Goal: Task Accomplishment & Management: Use online tool/utility

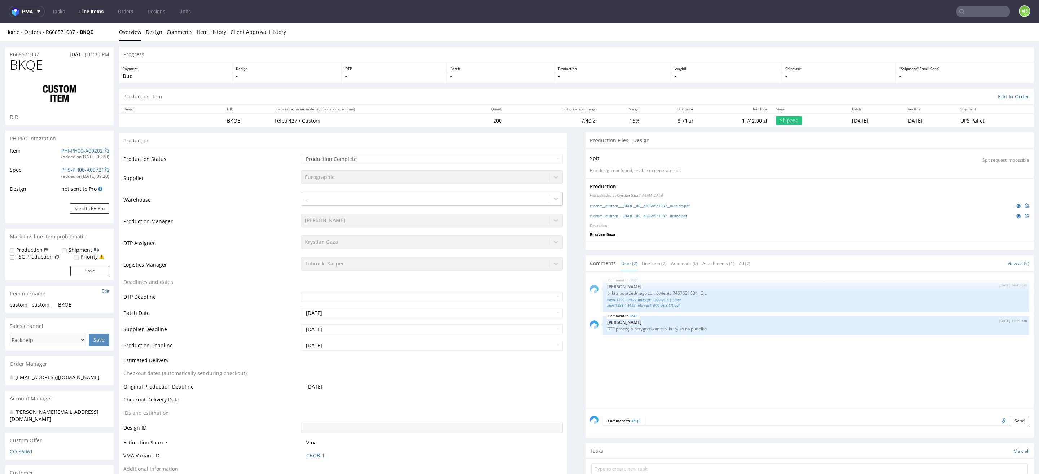
click at [102, 16] on link "Line Items" at bounding box center [91, 12] width 33 height 12
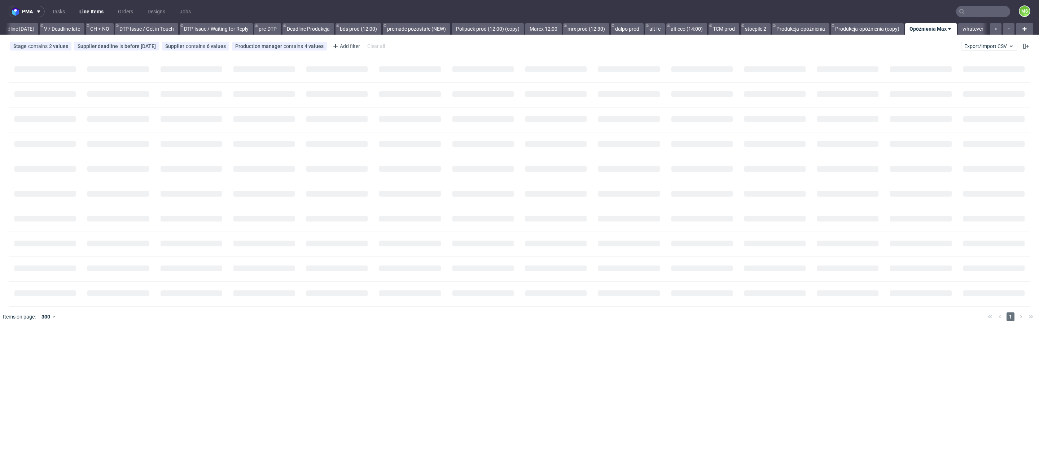
scroll to position [0, 978]
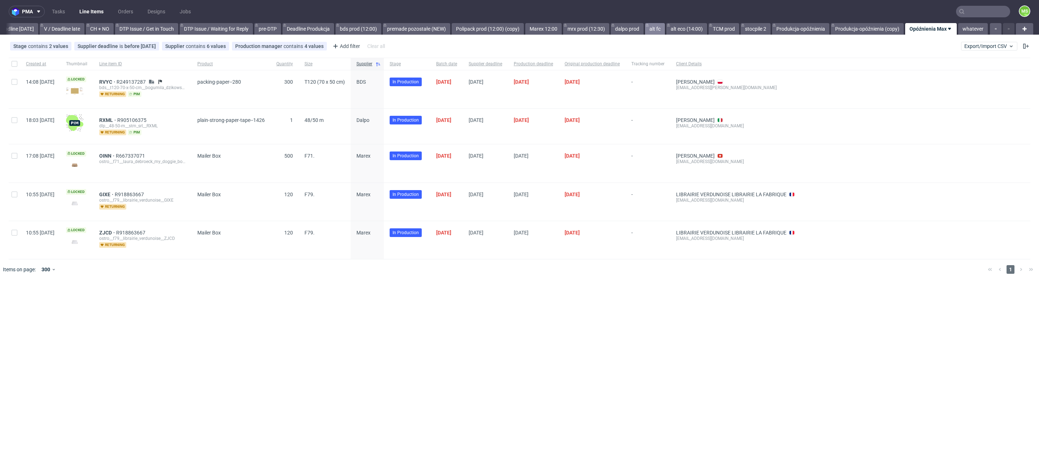
click at [654, 30] on link "alt fc" at bounding box center [655, 29] width 20 height 12
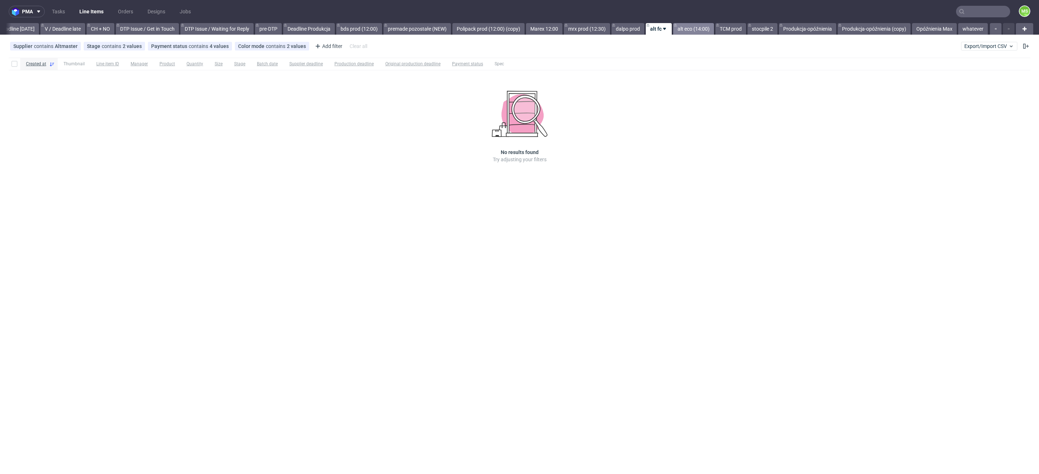
click at [691, 31] on link "alt eco (14:00)" at bounding box center [693, 29] width 41 height 12
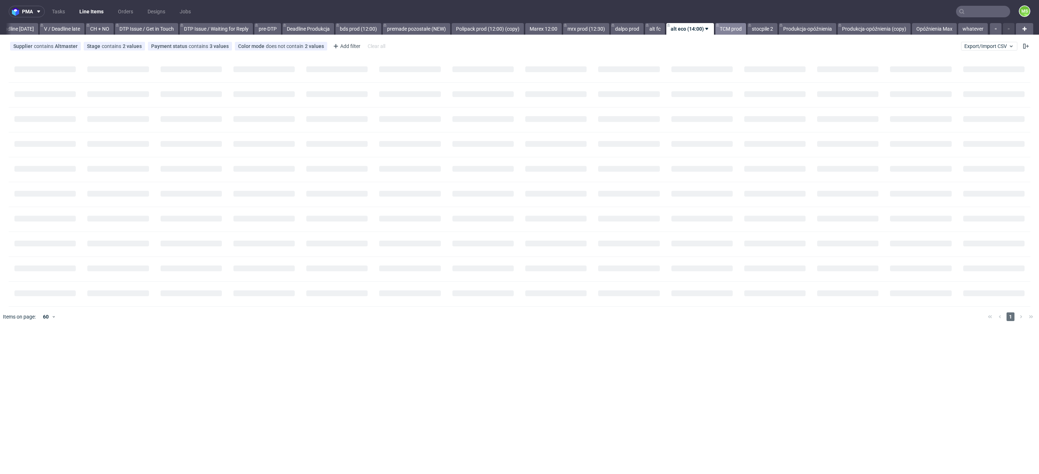
click at [733, 31] on link "TCM prod" at bounding box center [731, 29] width 31 height 12
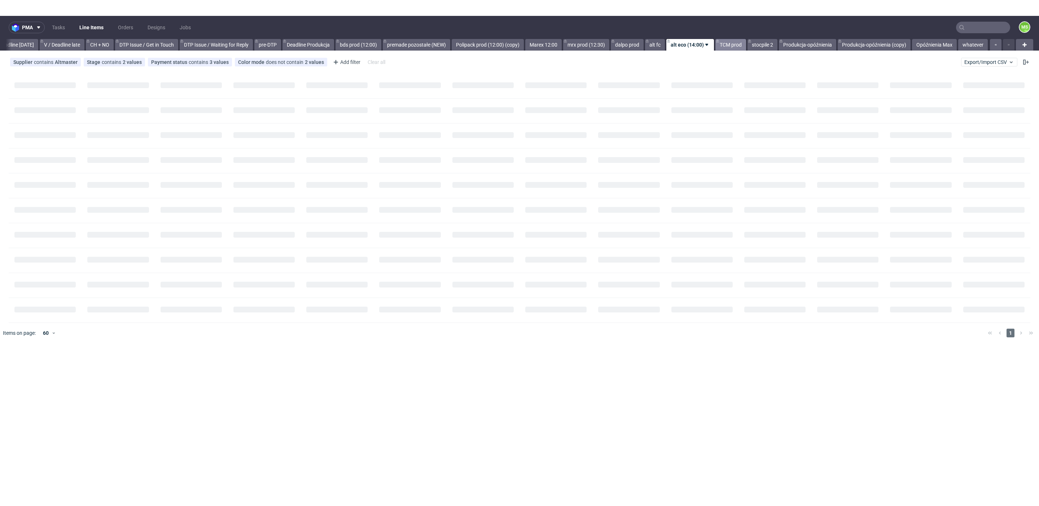
scroll to position [0, 978]
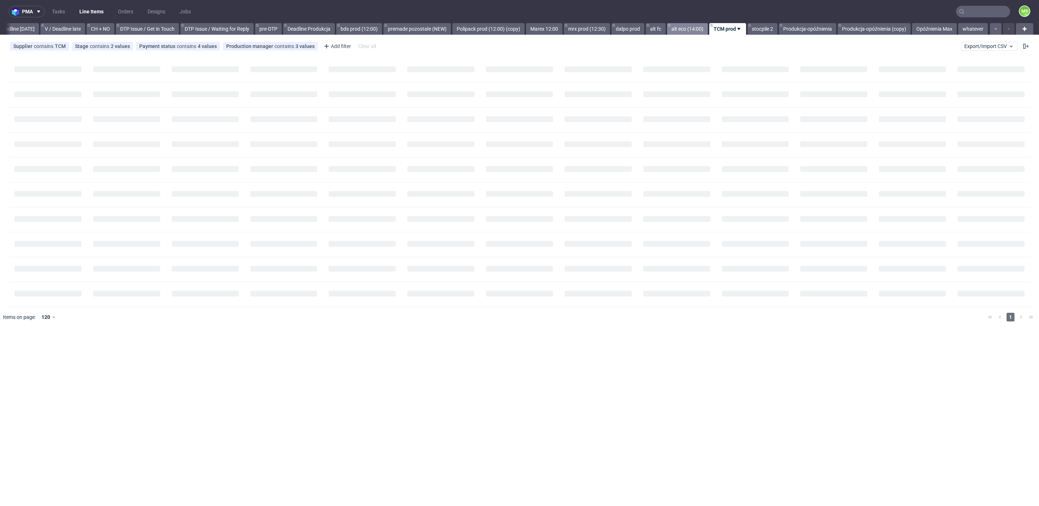
click at [693, 27] on link "alt eco (14:00)" at bounding box center [687, 29] width 41 height 12
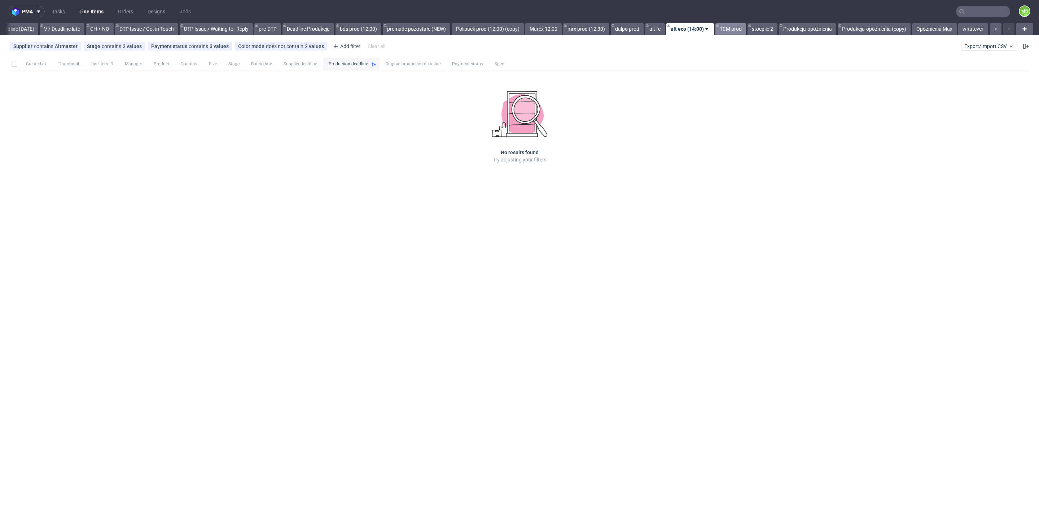
click at [734, 32] on link "TCM prod" at bounding box center [731, 29] width 31 height 12
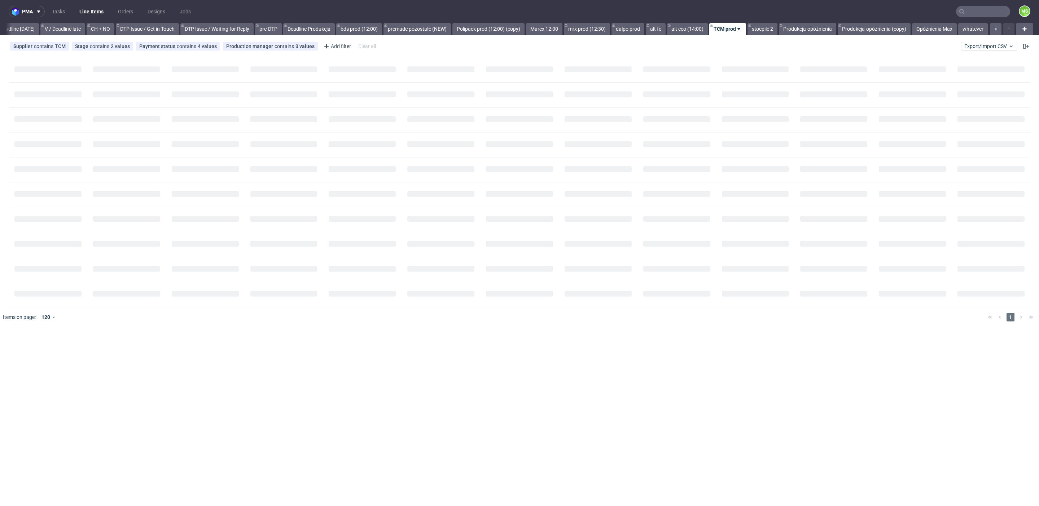
scroll to position [0, 978]
click at [269, 48] on div "Production manager contains 3 values" at bounding box center [270, 46] width 88 height 6
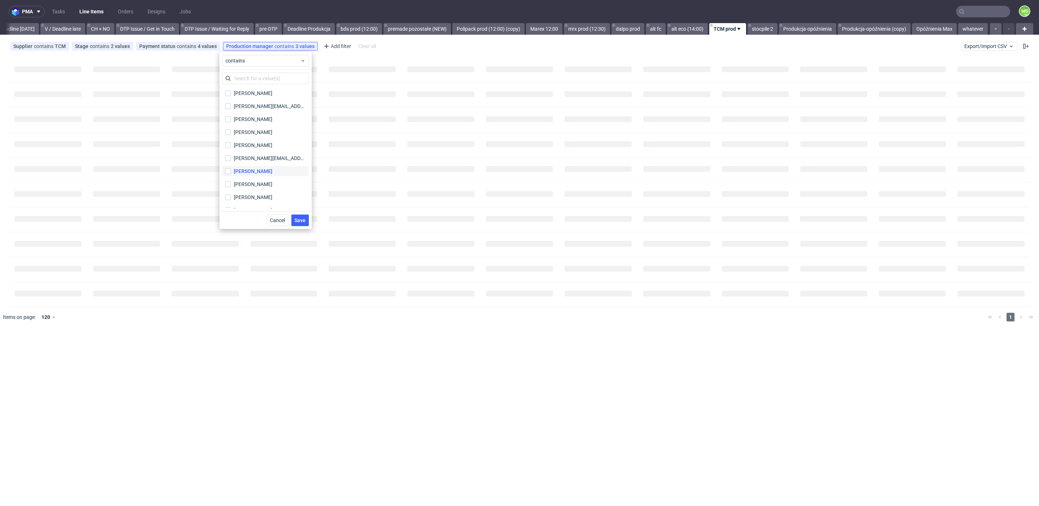
scroll to position [310, 0]
click at [272, 143] on div "[PERSON_NAME]" at bounding box center [253, 143] width 39 height 7
click at [231, 143] on input "[PERSON_NAME]" at bounding box center [228, 144] width 6 height 6
checkbox input "true"
click at [299, 221] on span "Save" at bounding box center [300, 220] width 11 height 5
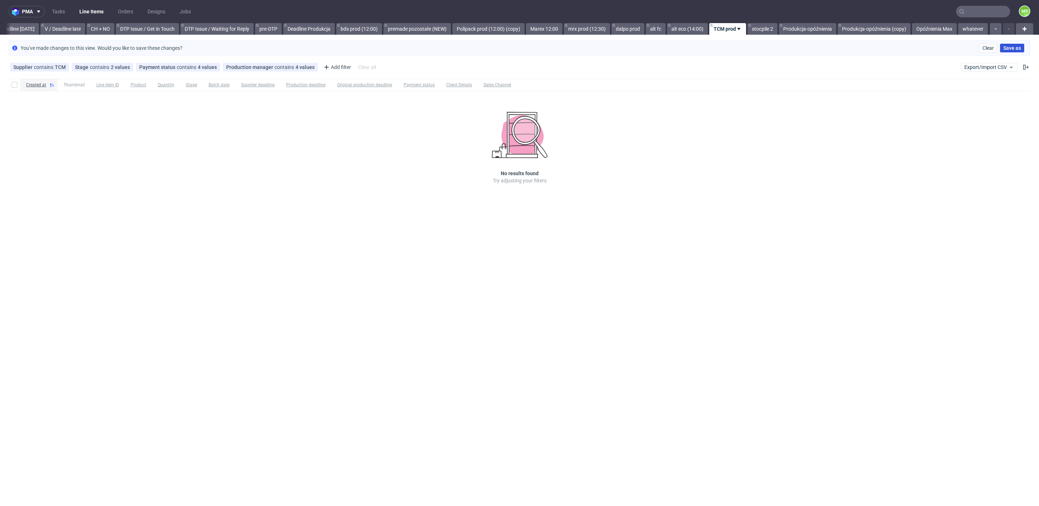
click at [1015, 49] on span "Save as" at bounding box center [1013, 47] width 18 height 5
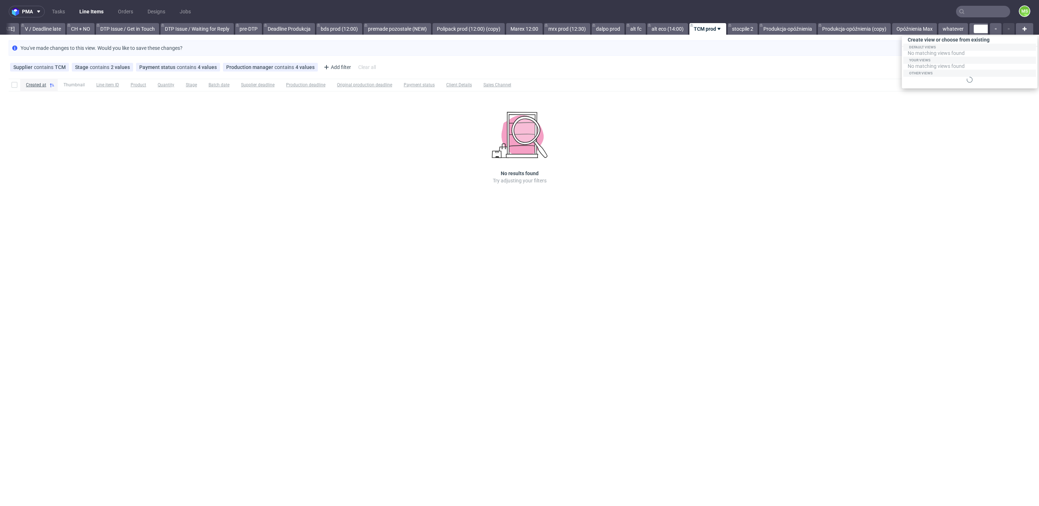
scroll to position [0, 1040]
click at [668, 44] on div "You've made changes to this view. Would you like to save these changes? Clear S…" at bounding box center [520, 47] width 1022 height 15
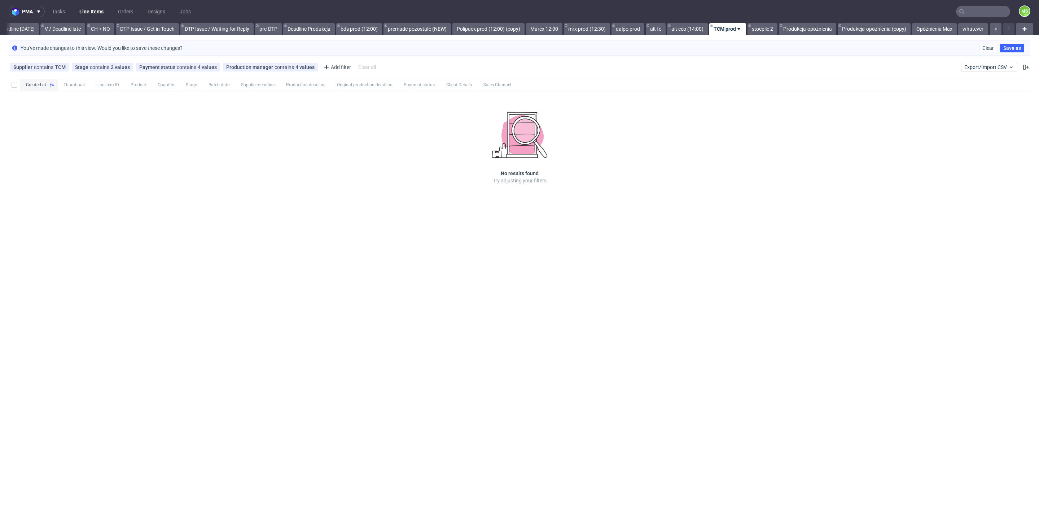
scroll to position [0, 978]
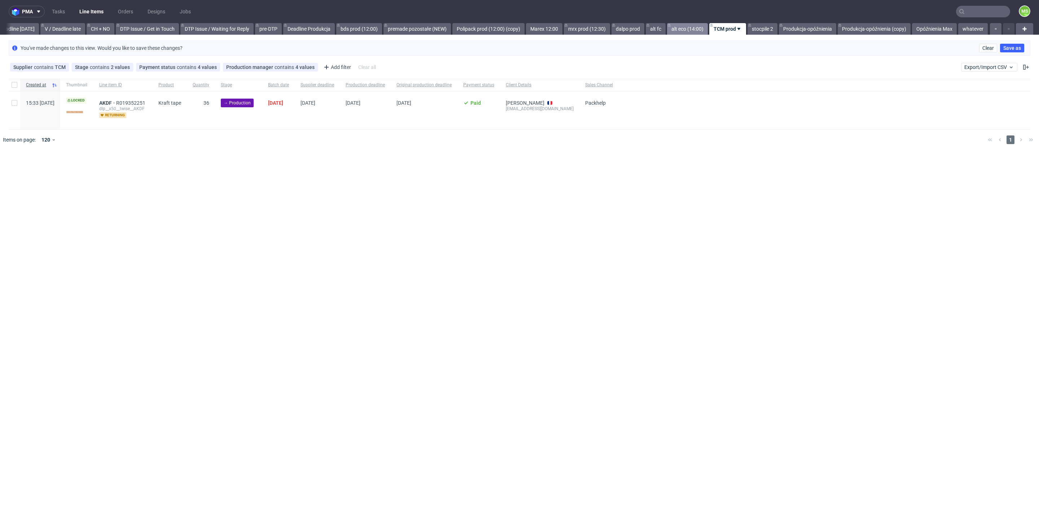
click at [690, 27] on link "alt eco (14:00)" at bounding box center [687, 29] width 41 height 12
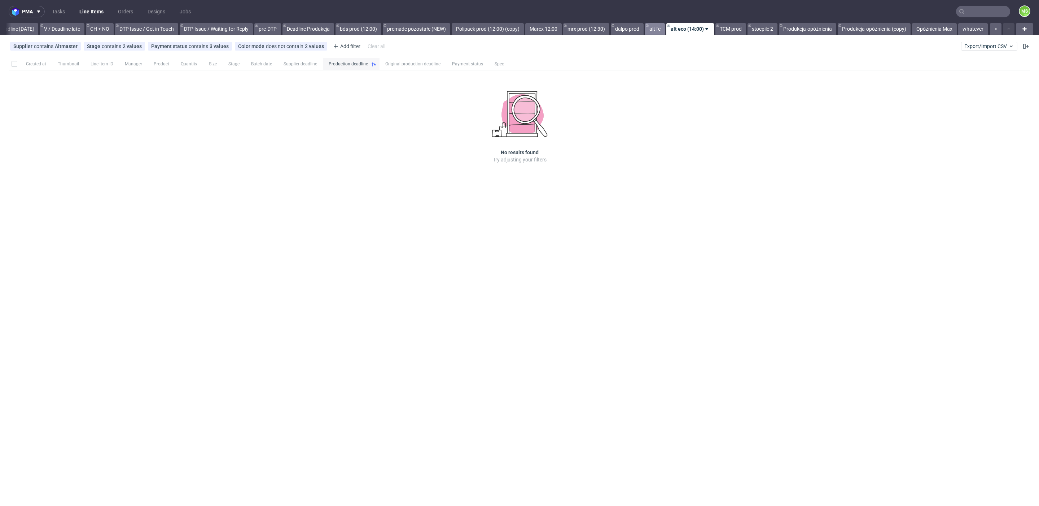
click at [656, 30] on link "alt fc" at bounding box center [655, 29] width 20 height 12
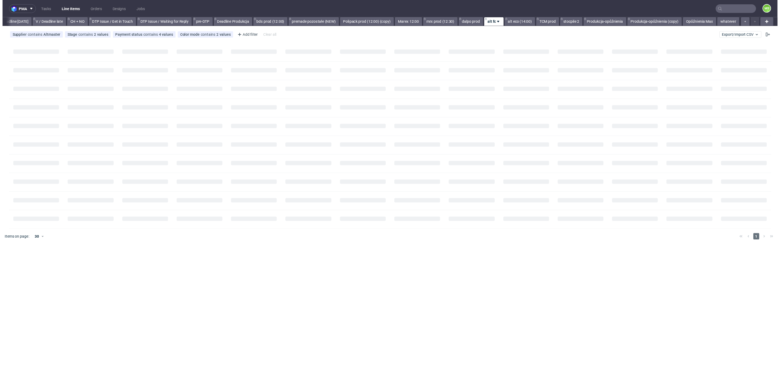
scroll to position [0, 978]
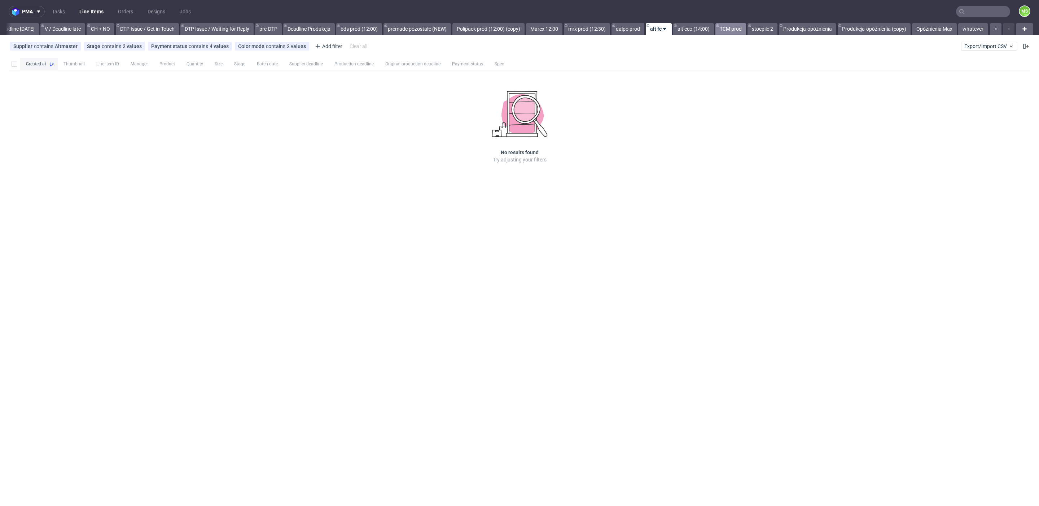
click at [729, 28] on link "TCM prod" at bounding box center [731, 29] width 31 height 12
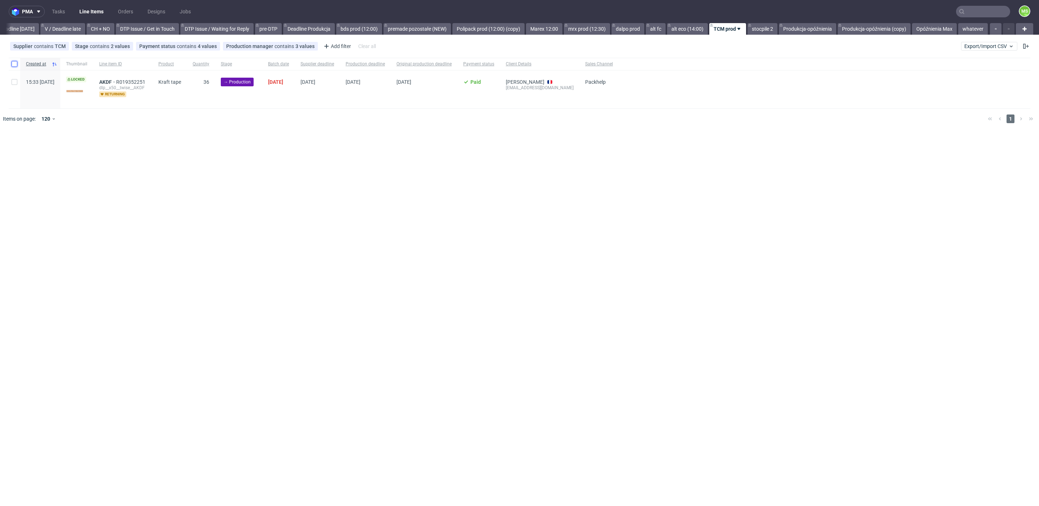
click at [15, 66] on input "checkbox" at bounding box center [15, 64] width 6 height 6
checkbox input "true"
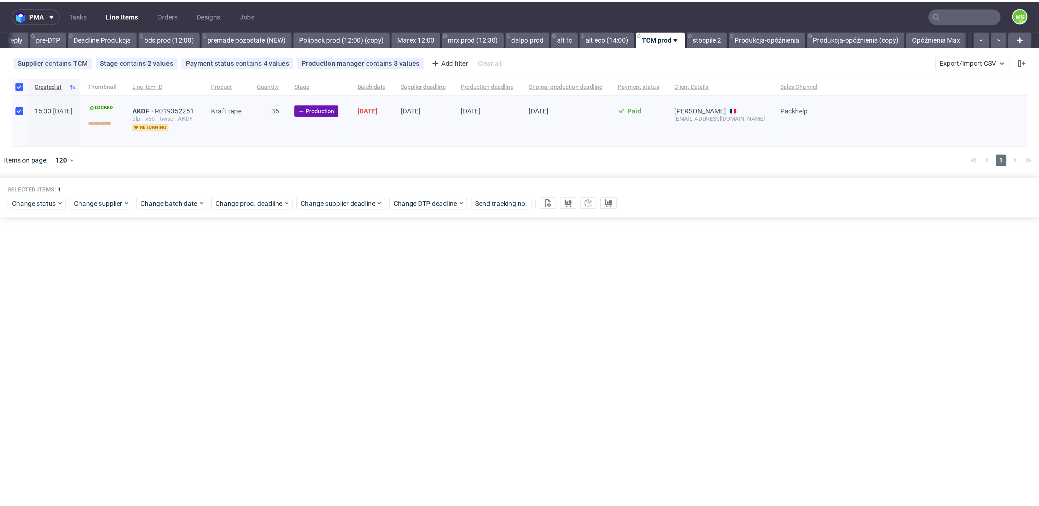
scroll to position [0, 978]
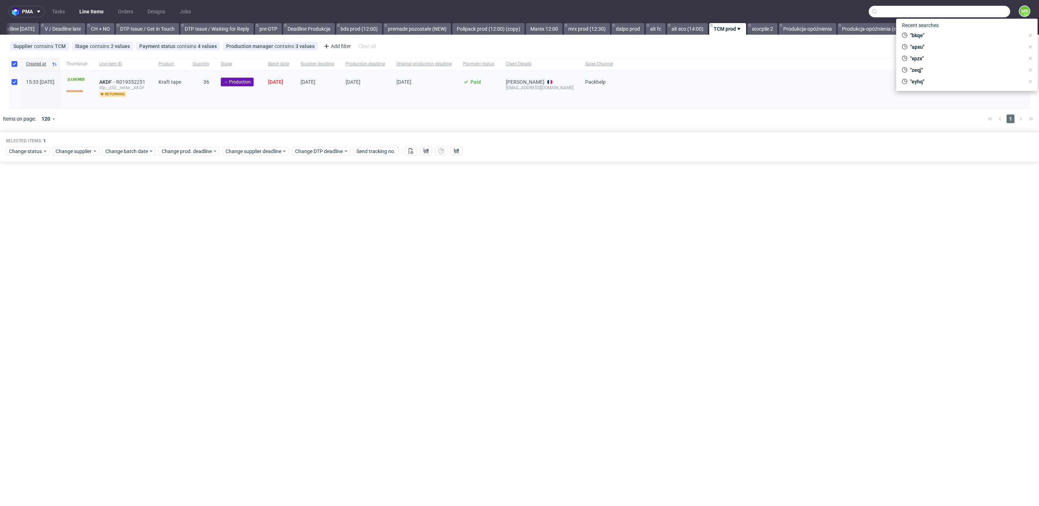
click at [980, 15] on input "text" at bounding box center [939, 12] width 141 height 12
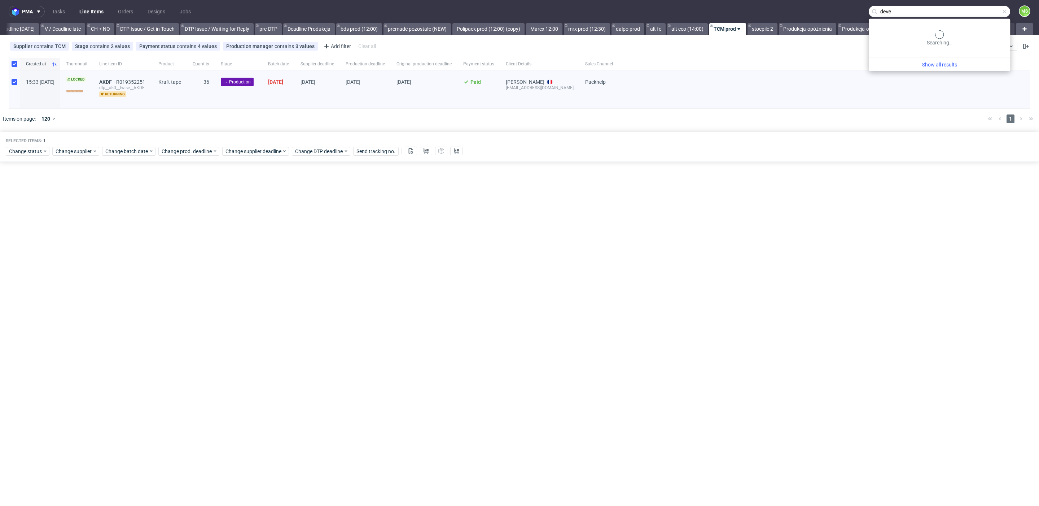
type input "deve"
drag, startPoint x: 840, startPoint y: 10, endPoint x: 886, endPoint y: 9, distance: 45.8
click at [840, 10] on nav "pma Tasks Line Items Orders Designs Jobs deve MS" at bounding box center [519, 11] width 1039 height 23
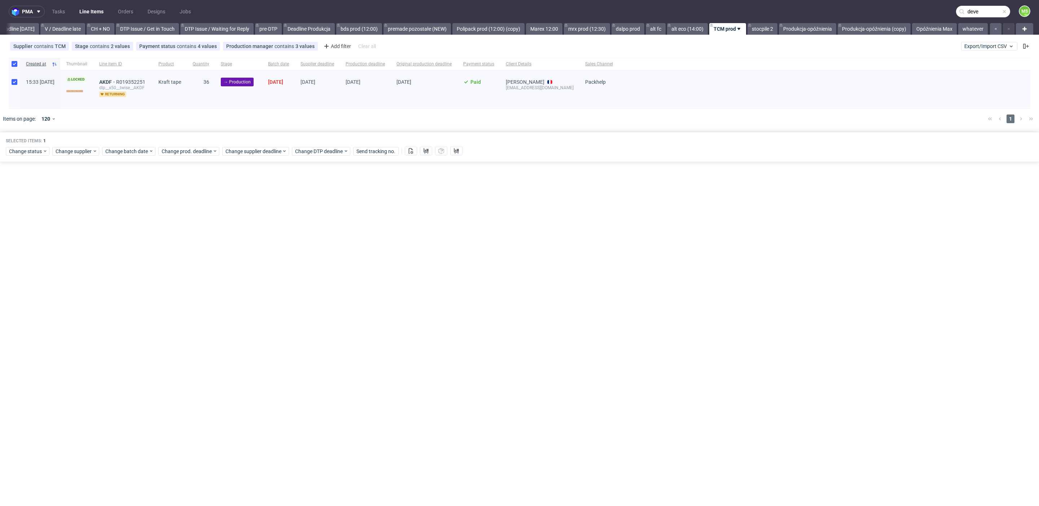
click at [982, 13] on input "deve" at bounding box center [983, 12] width 54 height 12
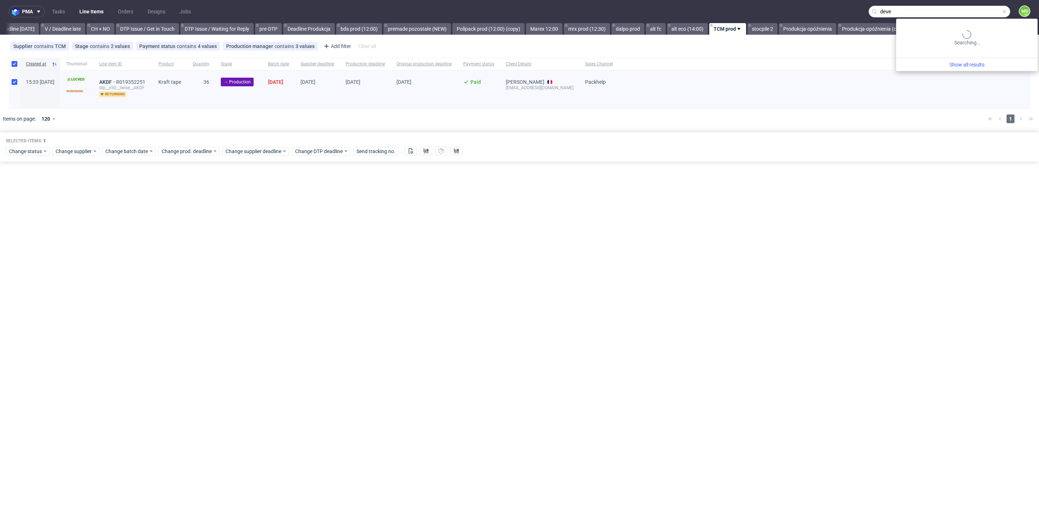
click at [1005, 13] on span at bounding box center [1005, 12] width 6 height 6
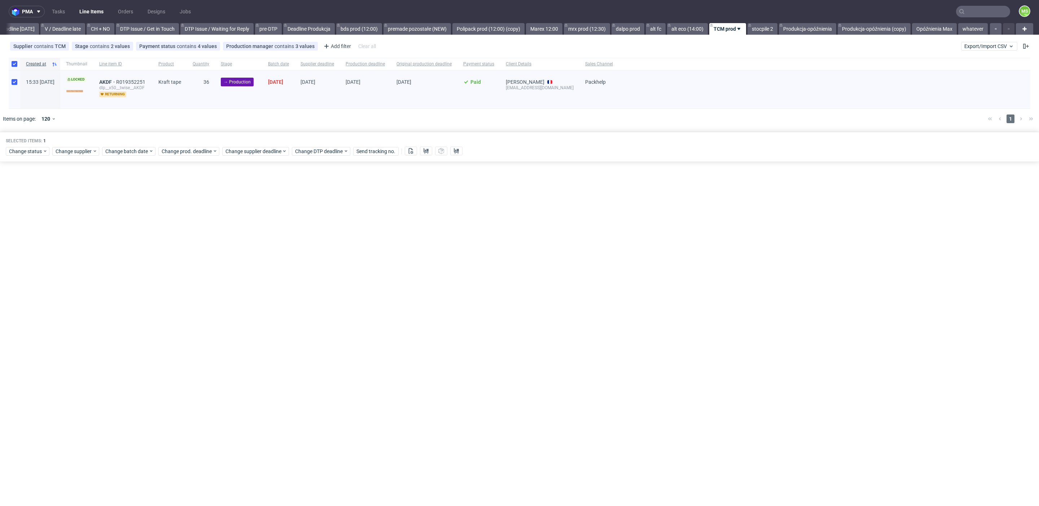
click at [962, 13] on use at bounding box center [962, 11] width 5 height 5
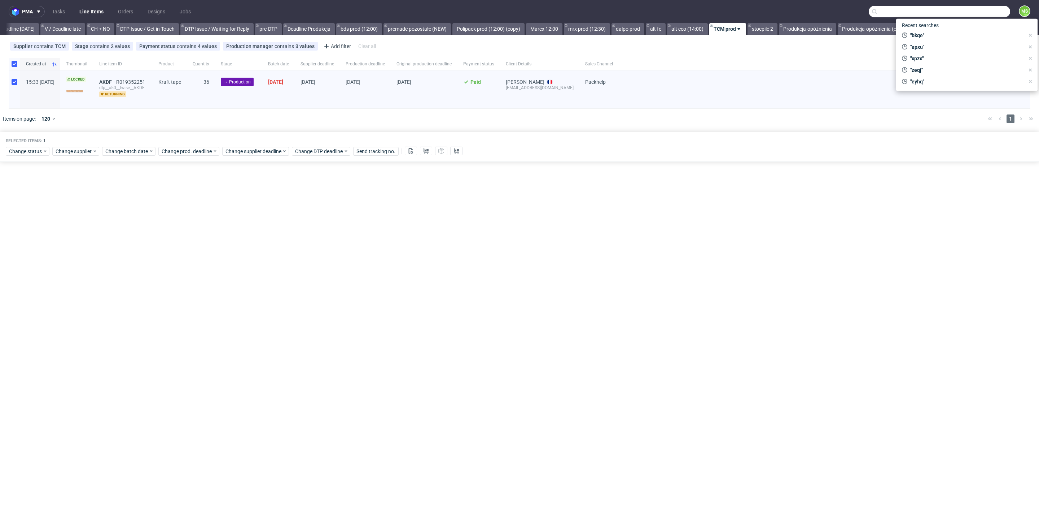
click at [972, 12] on input "text" at bounding box center [939, 12] width 141 height 12
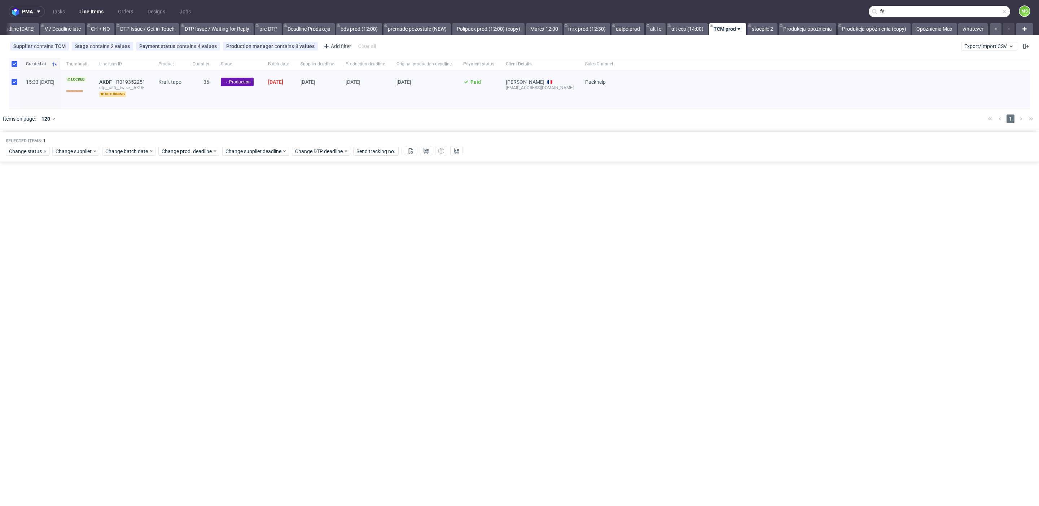
type input "f"
type input "deve"
click at [516, 110] on div at bounding box center [530, 119] width 904 height 20
click at [656, 25] on link "alt fc" at bounding box center [656, 29] width 20 height 12
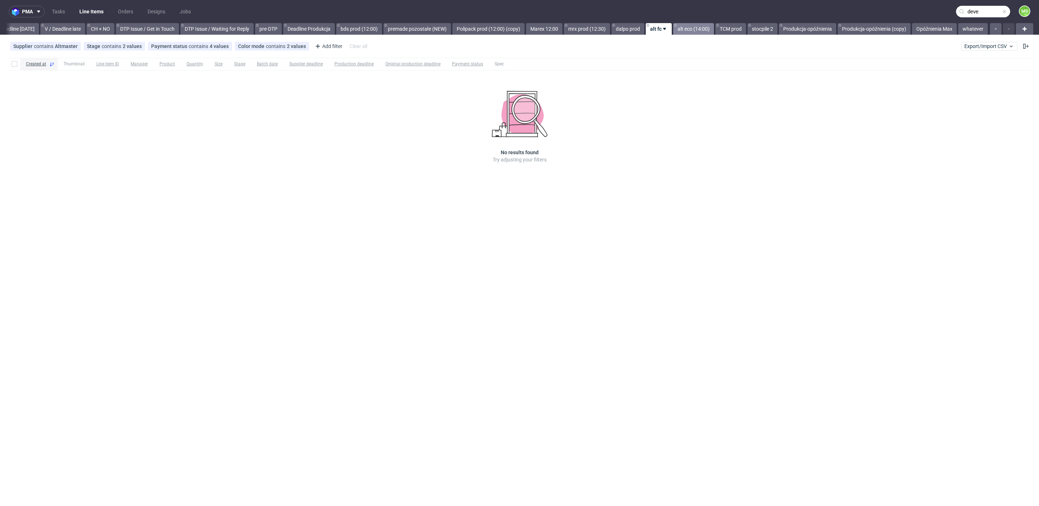
click at [686, 29] on link "alt eco (14:00)" at bounding box center [693, 29] width 41 height 12
click at [723, 26] on link "TCM prod" at bounding box center [731, 29] width 31 height 12
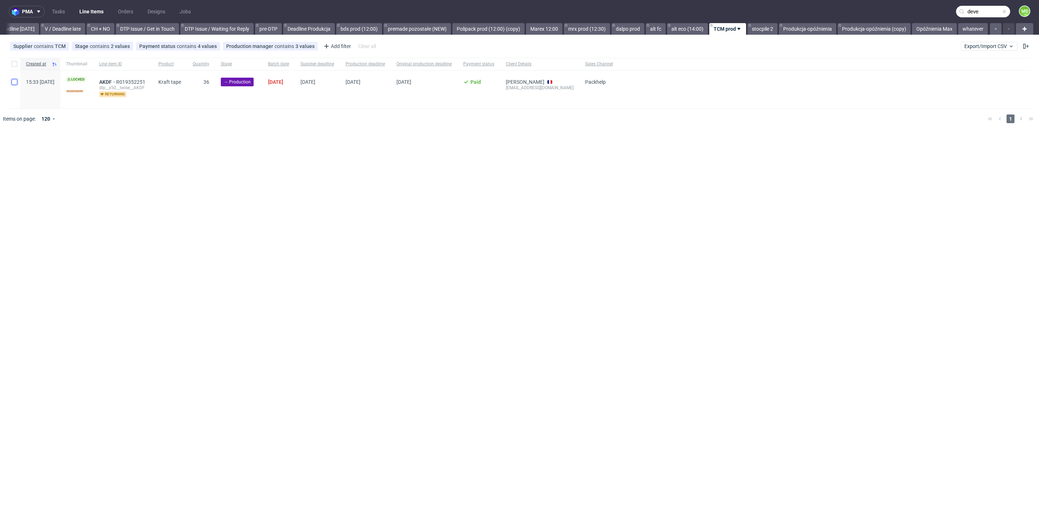
click at [16, 82] on input "checkbox" at bounding box center [15, 82] width 6 height 6
checkbox input "true"
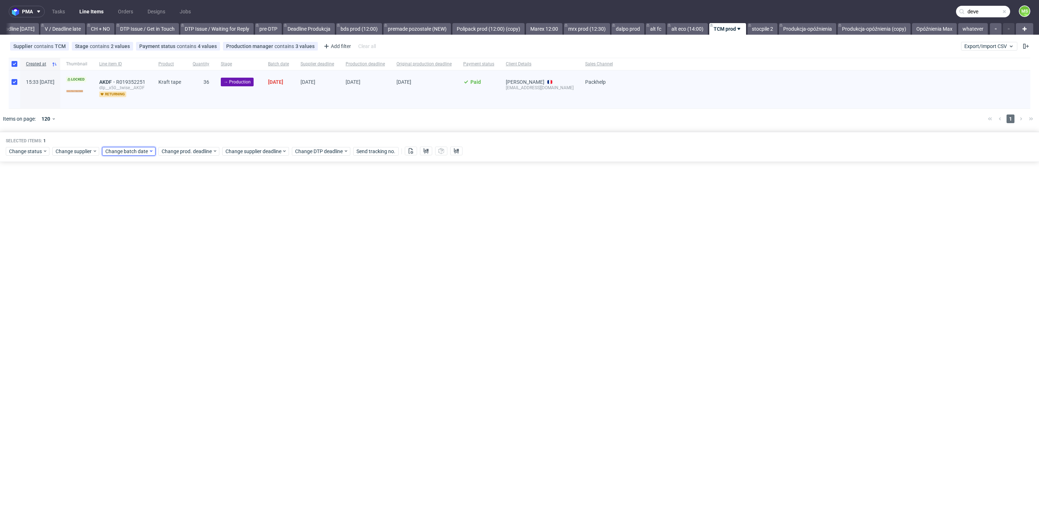
click at [122, 150] on span "Change batch date" at bounding box center [126, 151] width 43 height 7
click at [129, 226] on button "13" at bounding box center [127, 222] width 11 height 12
drag, startPoint x: 188, startPoint y: 271, endPoint x: 192, endPoint y: 259, distance: 12.8
click at [188, 271] on span "Save" at bounding box center [187, 272] width 11 height 5
click at [198, 152] on span "Change prod. deadline" at bounding box center [187, 151] width 51 height 7
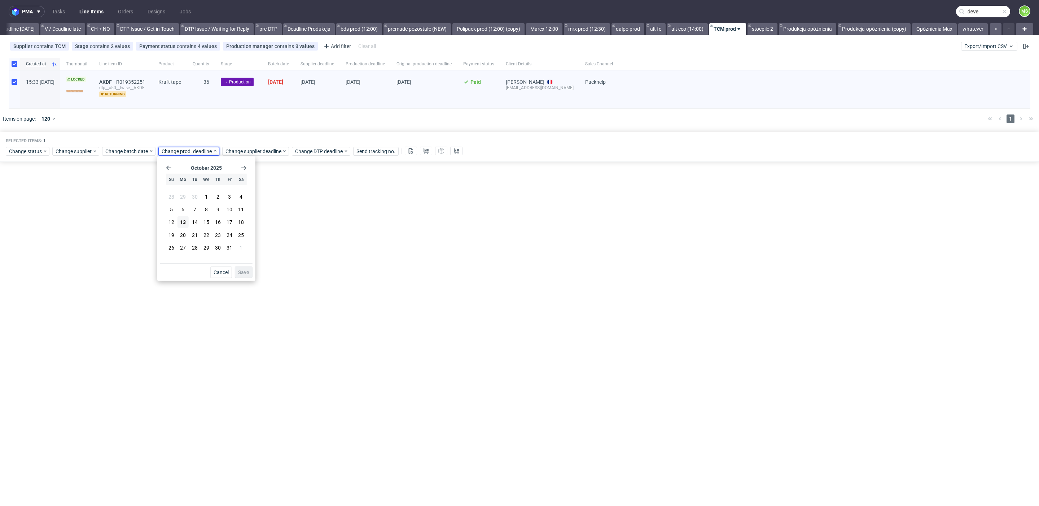
click at [247, 169] on icon "Go forward 1 month" at bounding box center [244, 168] width 6 height 6
click at [170, 170] on icon "Go back 1 month" at bounding box center [169, 168] width 6 height 6
click at [247, 167] on div "October 2025 Su Mo Tu We Th Fr Sa 28 29 30 1 2 3 4 5 6 7 8 9 10 11 12 13 14 15 …" at bounding box center [206, 211] width 92 height 104
click at [245, 168] on use "Go forward 1 month" at bounding box center [243, 168] width 5 height 4
click at [215, 209] on button "6" at bounding box center [217, 208] width 11 height 12
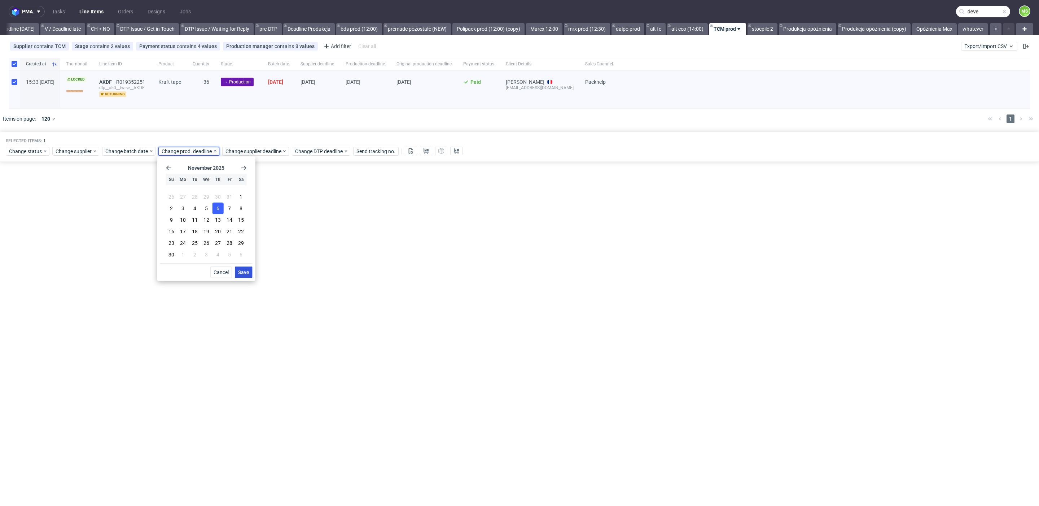
click at [242, 268] on button "Save" at bounding box center [244, 272] width 18 height 12
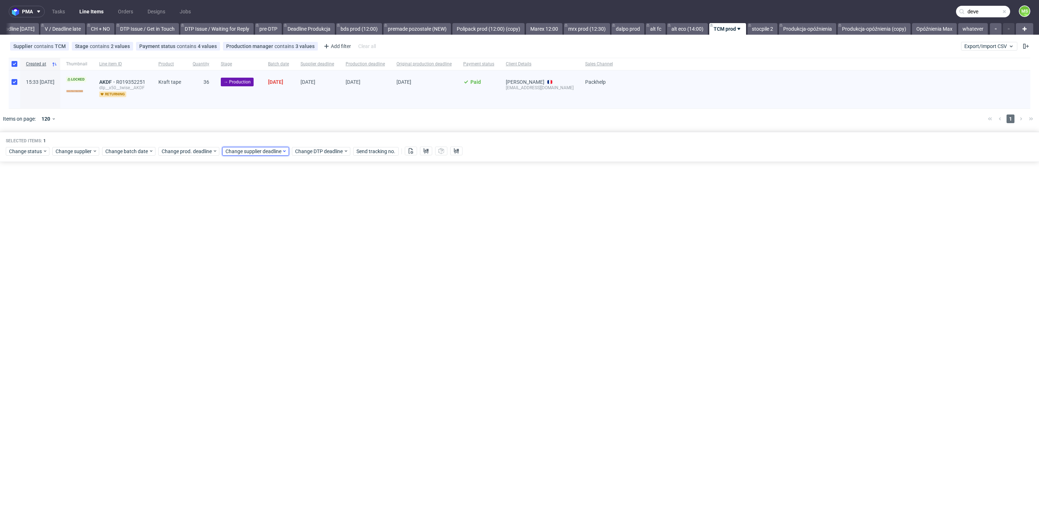
click at [233, 153] on span "Change supplier deadline" at bounding box center [254, 151] width 56 height 7
click at [309, 167] on use "Go forward 1 month" at bounding box center [307, 168] width 5 height 4
click at [280, 206] on button "6" at bounding box center [281, 208] width 11 height 12
drag, startPoint x: 310, startPoint y: 272, endPoint x: 307, endPoint y: 266, distance: 6.6
click at [310, 272] on span "Save" at bounding box center [307, 272] width 11 height 5
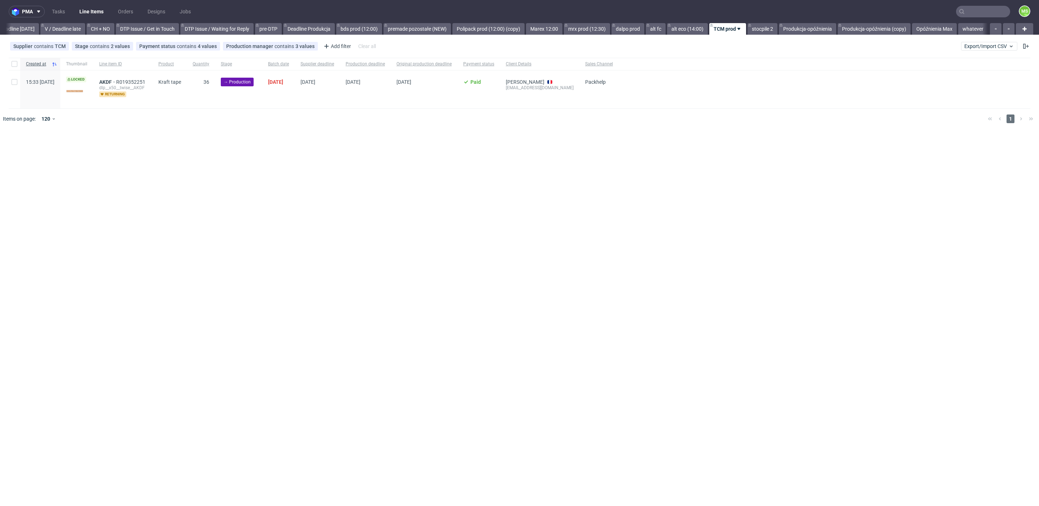
scroll to position [0, 978]
click at [19, 81] on div at bounding box center [15, 89] width 12 height 38
checkbox input "true"
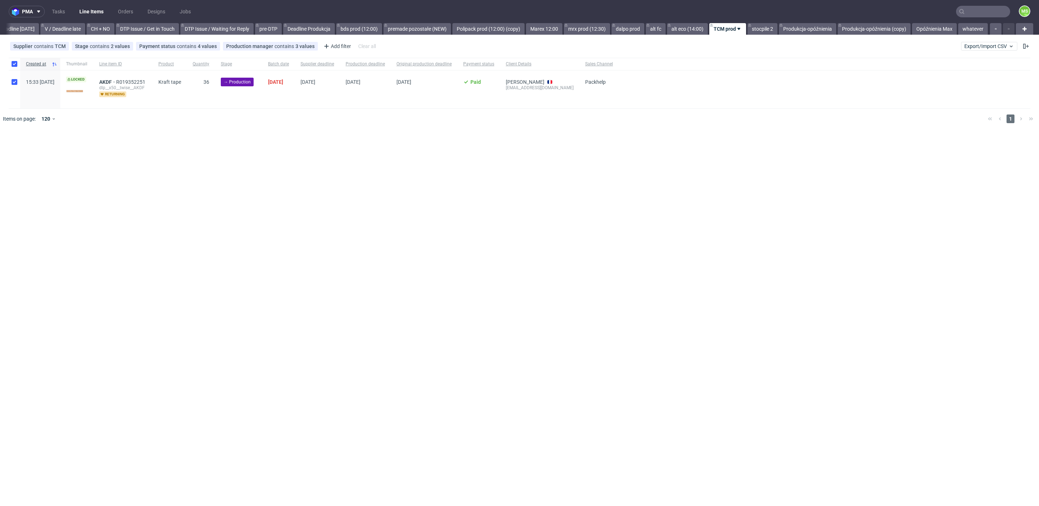
checkbox input "true"
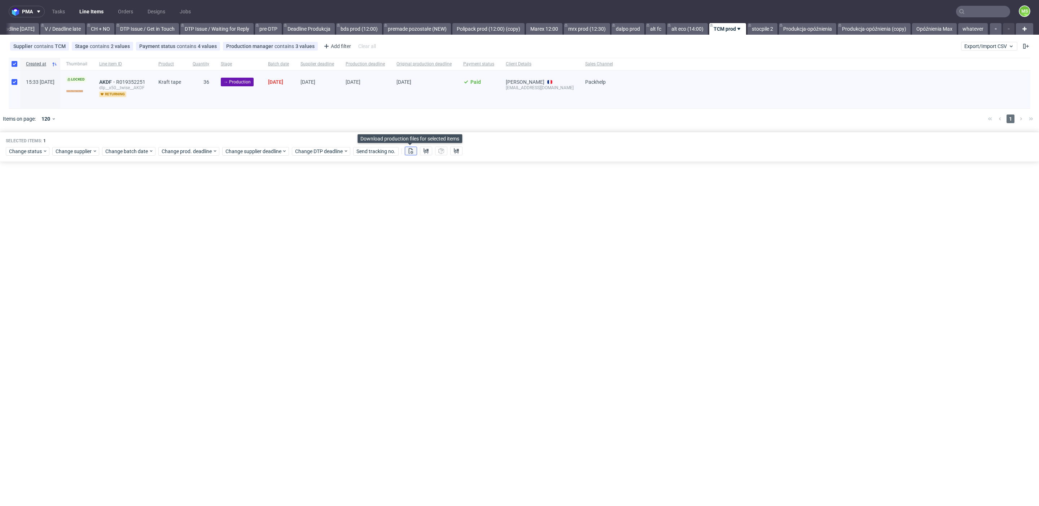
click at [412, 152] on icon at bounding box center [411, 151] width 6 height 6
click at [428, 151] on icon at bounding box center [426, 151] width 6 height 6
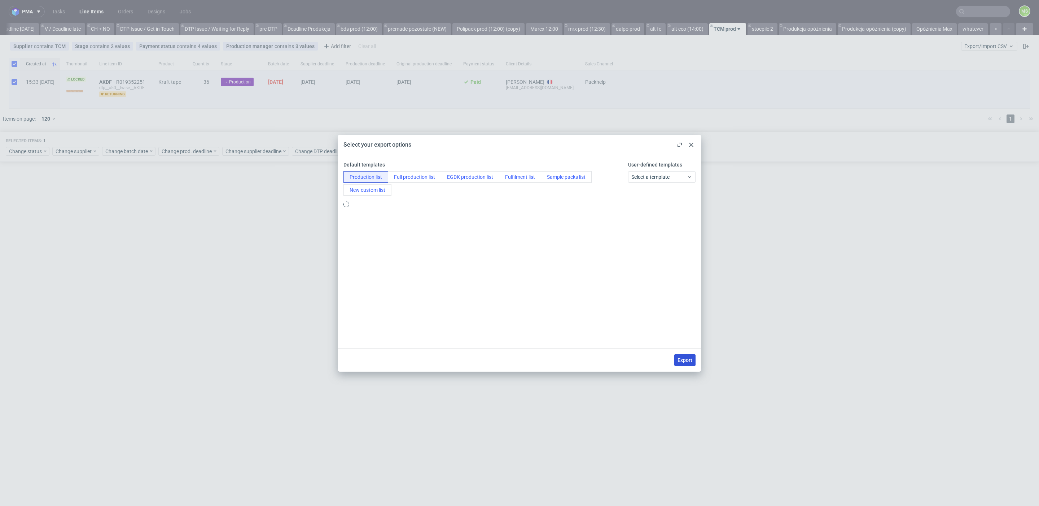
click at [693, 357] on button "Export" at bounding box center [685, 360] width 21 height 12
checkbox input "false"
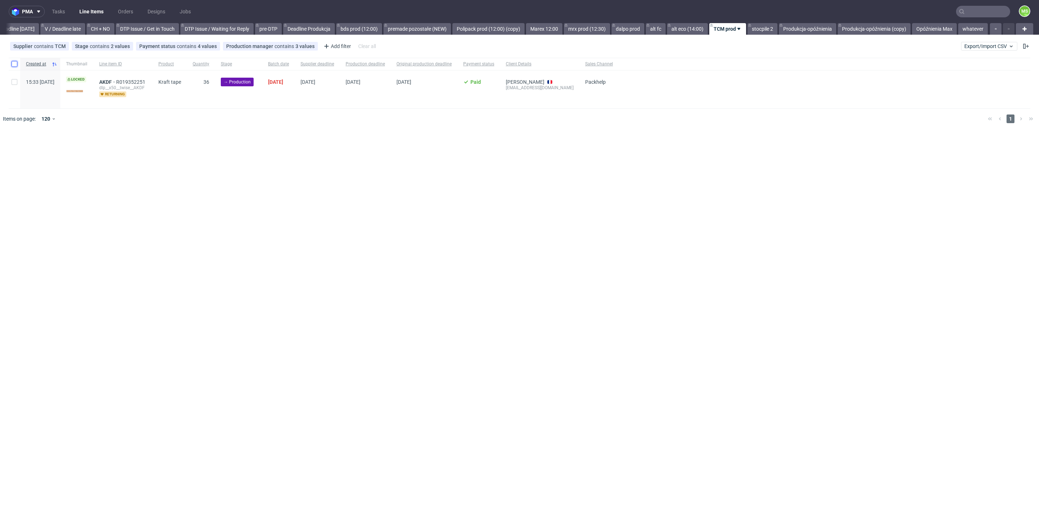
click at [17, 64] on input "checkbox" at bounding box center [15, 64] width 6 height 6
checkbox input "true"
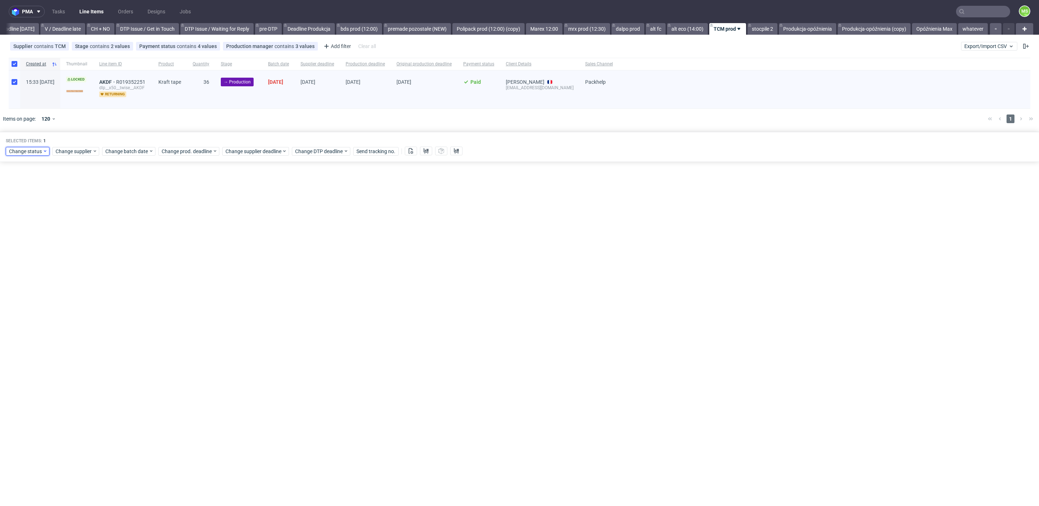
click at [19, 152] on span "Change status" at bounding box center [26, 151] width 34 height 7
click at [37, 190] on span "In Production" at bounding box center [27, 190] width 36 height 10
click at [80, 256] on span "Save" at bounding box center [82, 257] width 11 height 5
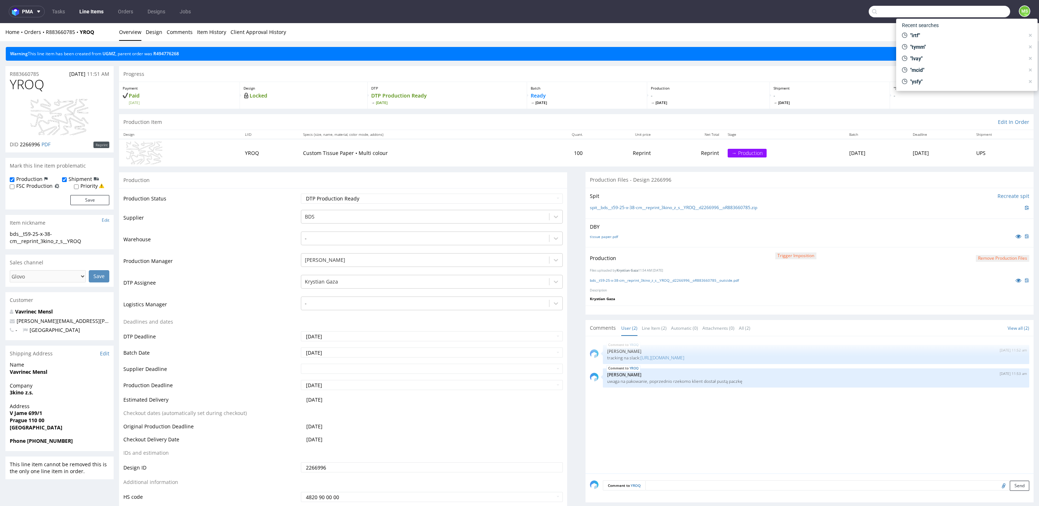
click at [988, 14] on input "text" at bounding box center [939, 12] width 141 height 12
type input "deve"
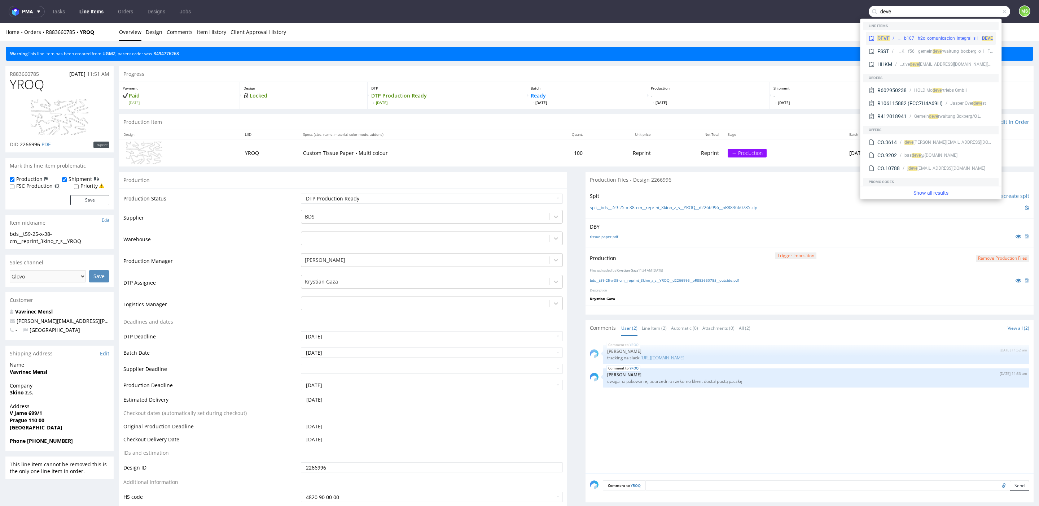
click at [890, 36] on span "DEVE" at bounding box center [884, 38] width 12 height 6
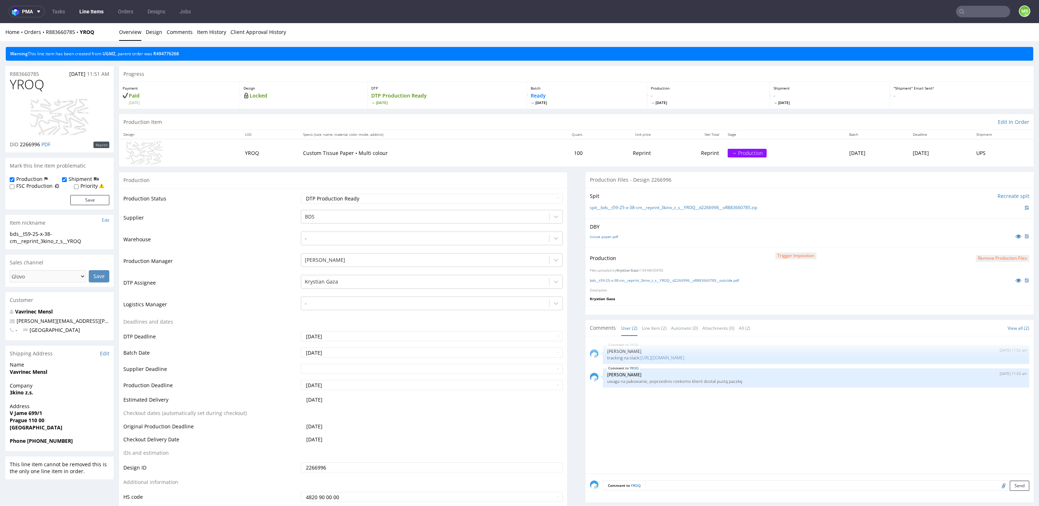
drag, startPoint x: 955, startPoint y: 19, endPoint x: 962, endPoint y: 17, distance: 7.7
click at [959, 18] on nav "pma Tasks Line Items Orders Designs Jobs MS" at bounding box center [519, 11] width 1039 height 23
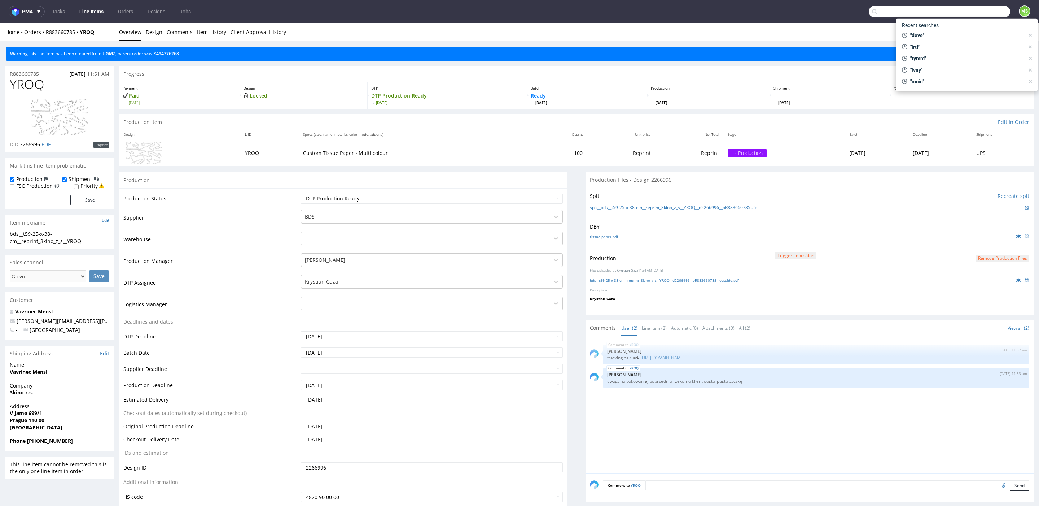
click at [965, 17] on input "text" at bounding box center [939, 12] width 141 height 12
click at [956, 35] on span ""deve"" at bounding box center [966, 35] width 117 height 7
type input "deve"
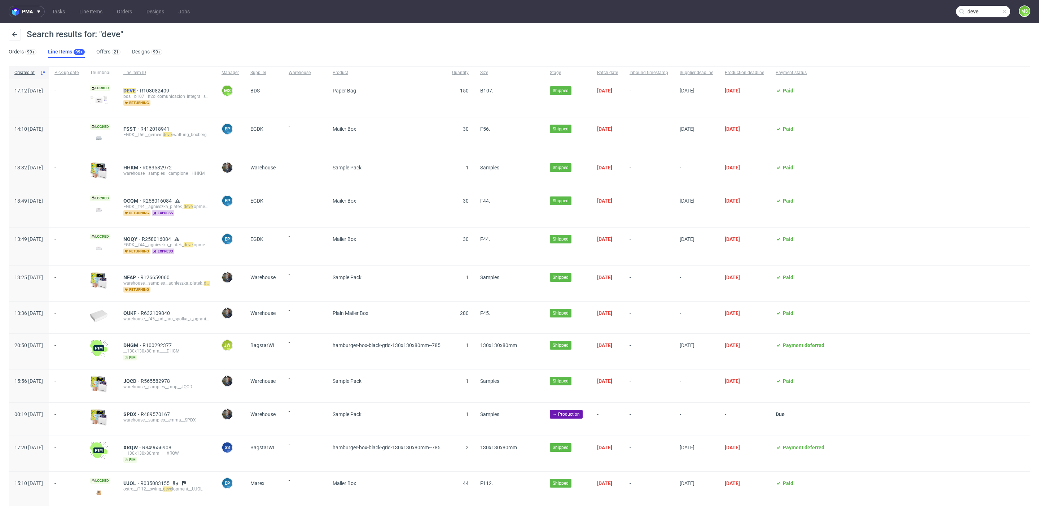
click at [136, 92] on mark "DEVE" at bounding box center [129, 91] width 12 height 6
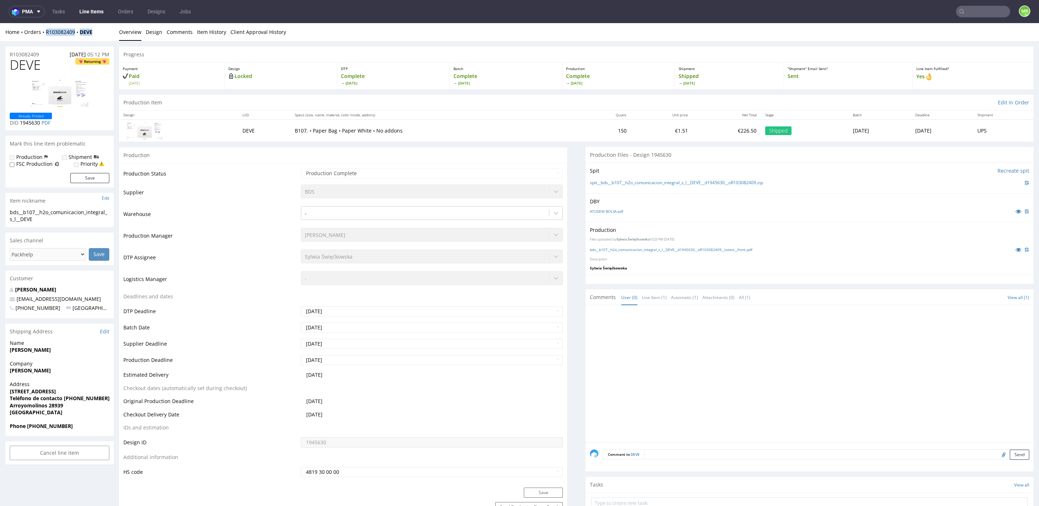
drag, startPoint x: 77, startPoint y: 37, endPoint x: 53, endPoint y: 38, distance: 24.2
click at [46, 35] on div "Home Orders R103082409 DEVE Overview Design Comments Item History Client Approv…" at bounding box center [519, 32] width 1039 height 18
copy div "R103082409 DEVE"
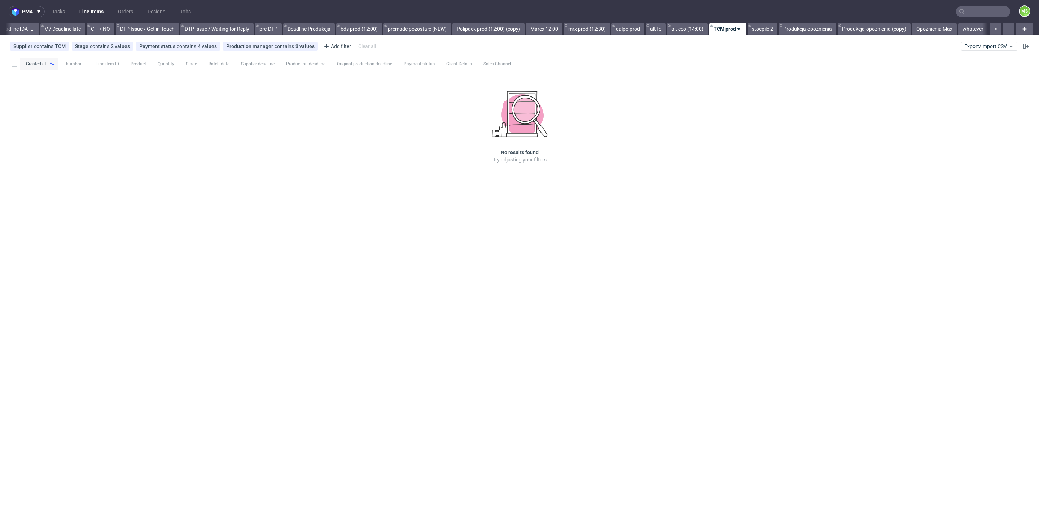
scroll to position [0, 978]
click at [373, 30] on link "bds prod (12:00)" at bounding box center [359, 29] width 46 height 12
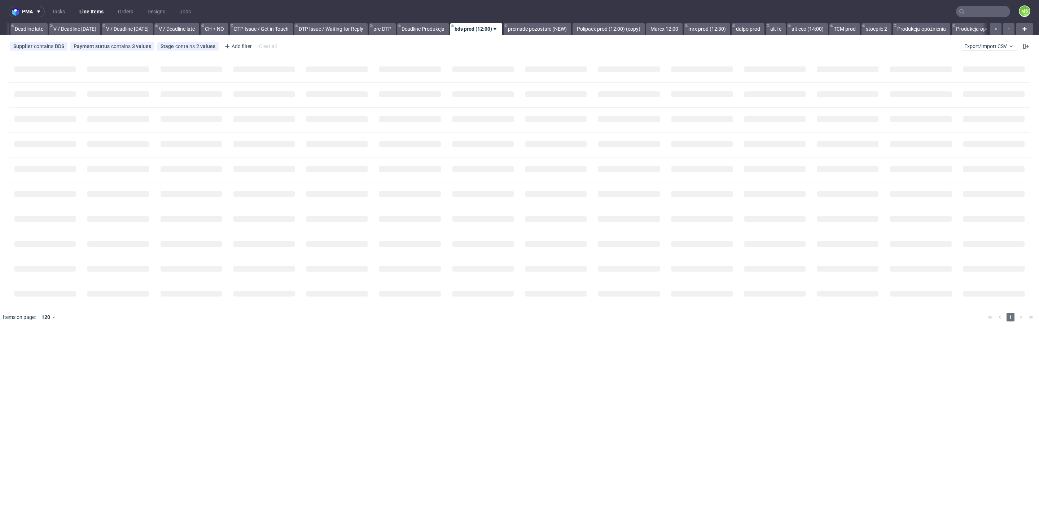
scroll to position [0, 844]
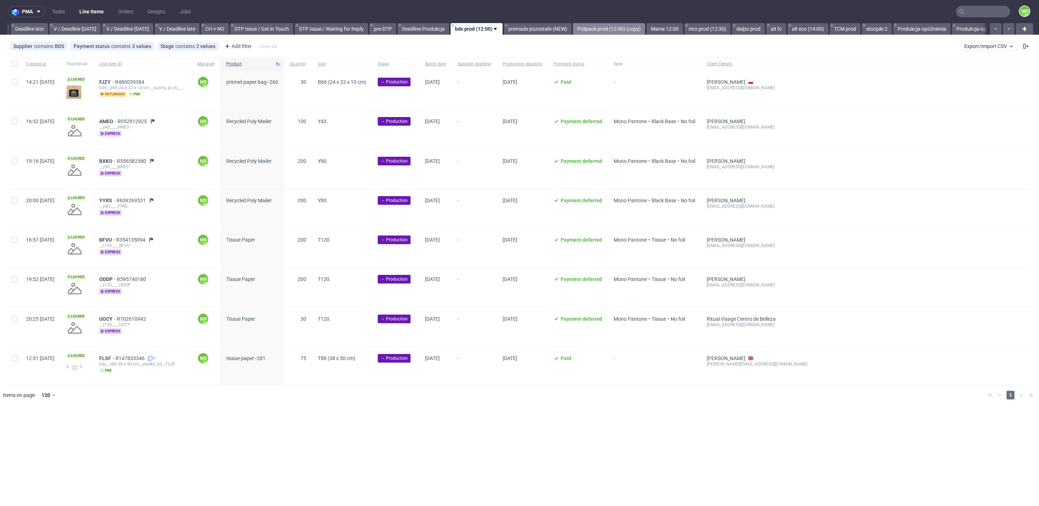
click at [621, 29] on link "Polipack prod (12:00) (copy)" at bounding box center [609, 29] width 72 height 12
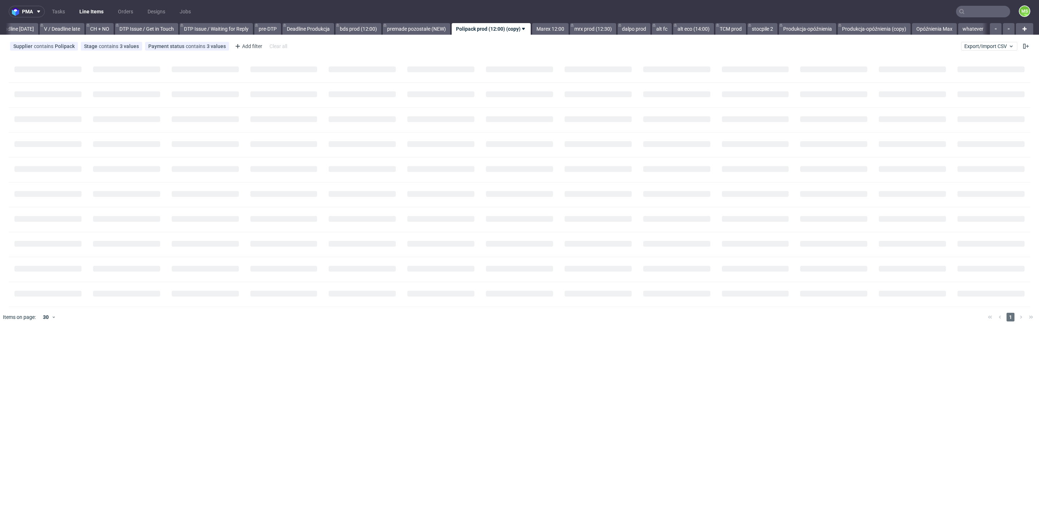
scroll to position [0, 974]
click at [552, 29] on link "Marex 12:00" at bounding box center [550, 29] width 36 height 12
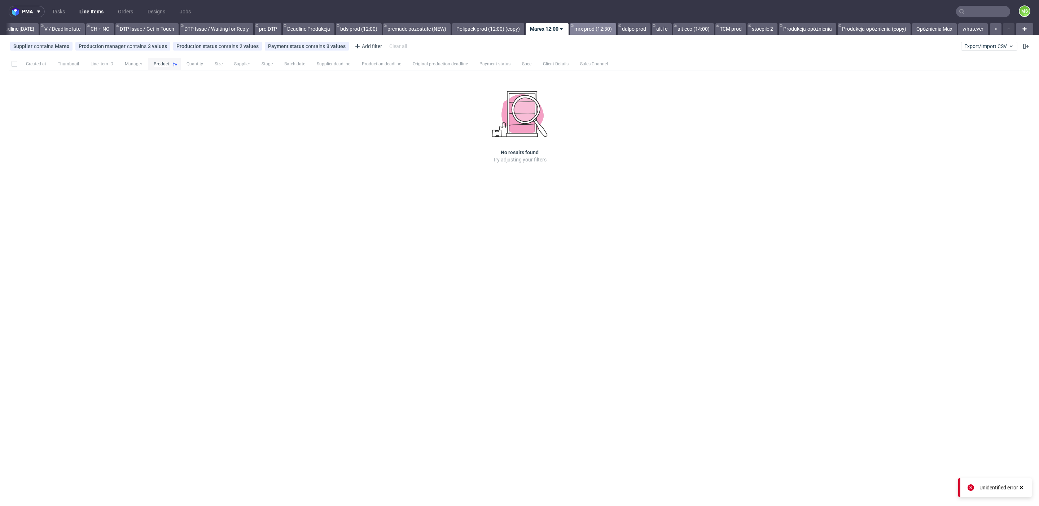
click at [590, 29] on link "mrx prod (12:30)" at bounding box center [593, 29] width 46 height 12
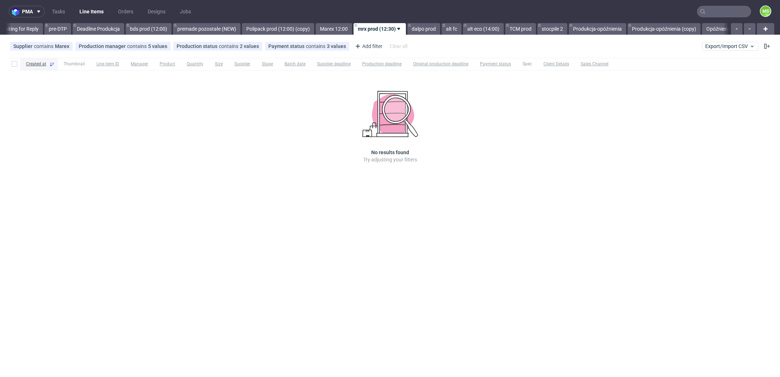
scroll to position [0, 979]
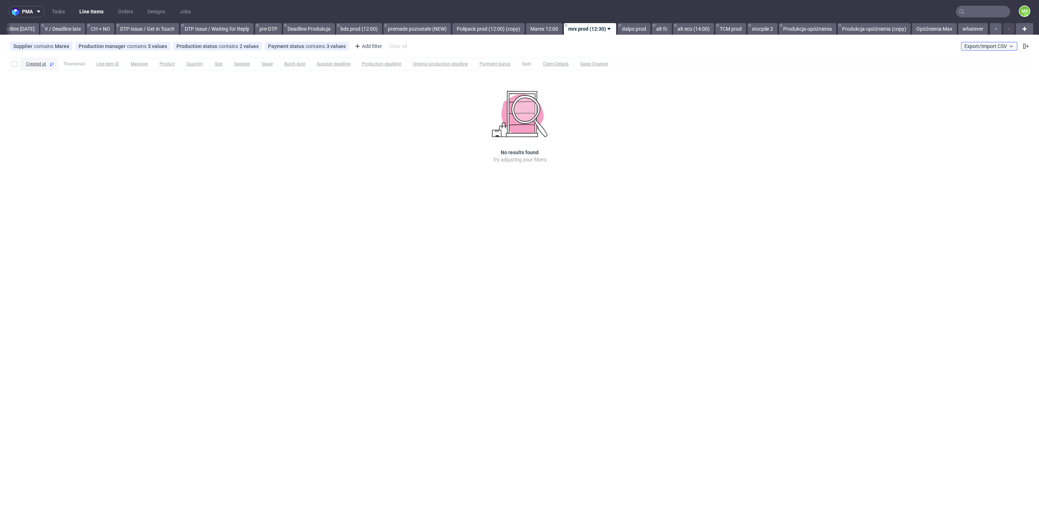
click at [990, 47] on span "Export/Import CSV" at bounding box center [990, 46] width 50 height 6
click at [991, 46] on span "Export/Import CSV" at bounding box center [990, 46] width 50 height 6
drag, startPoint x: 985, startPoint y: 45, endPoint x: 985, endPoint y: 51, distance: 5.5
click at [986, 46] on span "Export/Import CSV" at bounding box center [990, 46] width 50 height 6
click at [980, 72] on link "Import shipments CSV" at bounding box center [972, 76] width 84 height 12
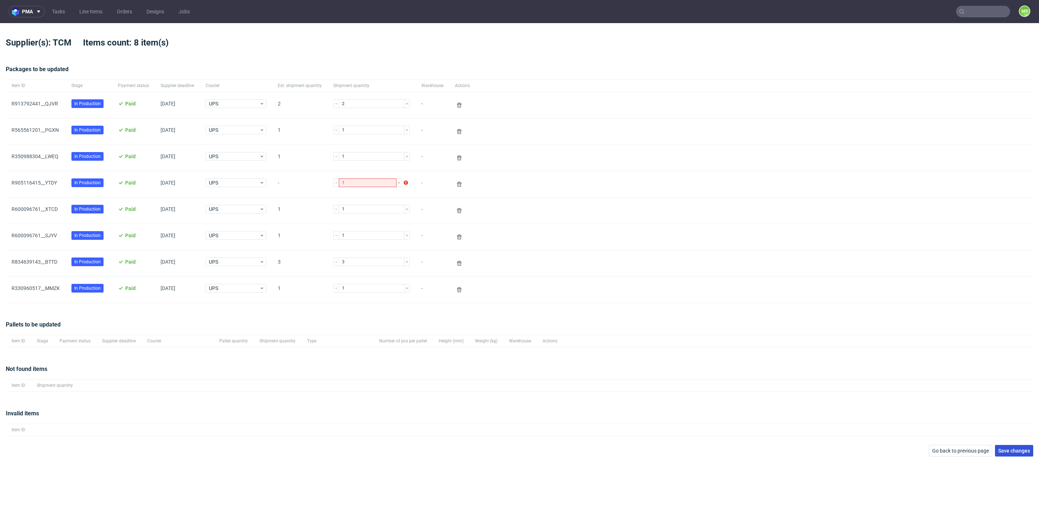
click at [1013, 451] on span "Save changes" at bounding box center [1015, 450] width 32 height 5
